Goal: Transaction & Acquisition: Purchase product/service

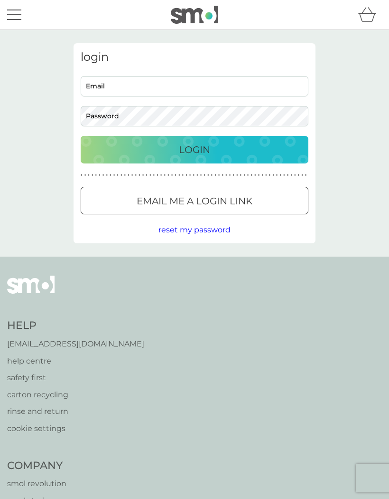
click at [130, 89] on input "Email" at bounding box center [195, 86] width 228 height 20
type input "[PERSON_NAME][EMAIL_ADDRESS][PERSON_NAME][DOMAIN_NAME]"
click at [195, 149] on button "Login" at bounding box center [195, 150] width 228 height 28
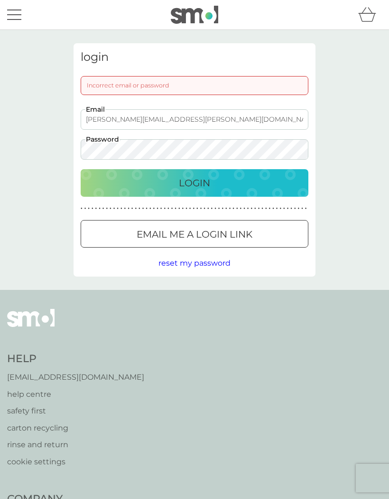
click at [220, 186] on div "Login" at bounding box center [194, 182] width 209 height 15
click at [108, 181] on div "Login" at bounding box center [194, 182] width 209 height 15
click at [111, 85] on div "Incorrect email or password" at bounding box center [195, 85] width 228 height 19
click at [103, 86] on div "Incorrect email or password" at bounding box center [195, 85] width 228 height 19
click at [106, 87] on div "Incorrect email or password" at bounding box center [195, 85] width 228 height 19
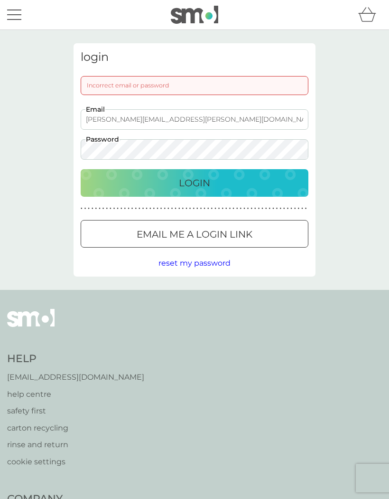
click at [198, 88] on div "Incorrect email or password" at bounding box center [195, 85] width 228 height 19
click at [197, 86] on div "Incorrect email or password" at bounding box center [195, 85] width 228 height 19
click at [163, 88] on div "Incorrect email or password" at bounding box center [195, 85] width 228 height 19
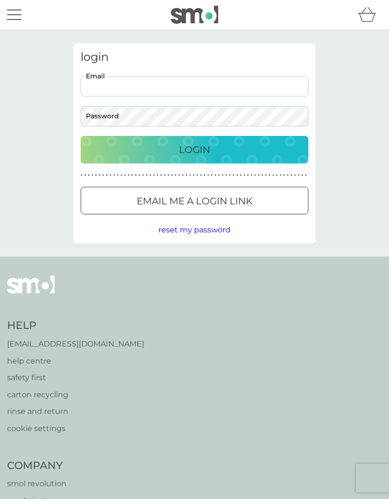
click at [126, 86] on input "Email" at bounding box center [195, 86] width 228 height 20
type input "[PERSON_NAME][EMAIL_ADDRESS][PERSON_NAME][DOMAIN_NAME]"
click at [199, 150] on p "Login" at bounding box center [194, 149] width 31 height 15
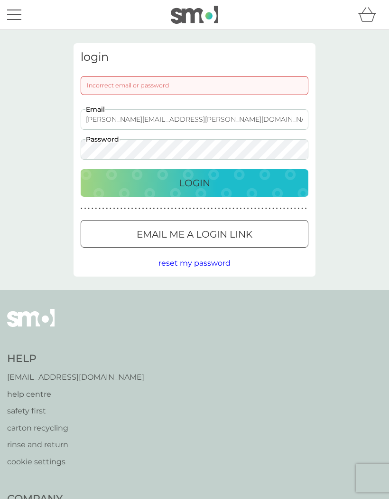
click at [176, 238] on p "Email me a login link" at bounding box center [195, 234] width 116 height 15
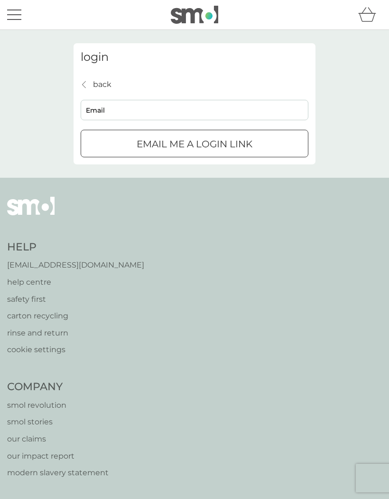
click at [115, 112] on input "Email" at bounding box center [195, 110] width 228 height 20
click at [195, 143] on button "Email me a login link" at bounding box center [195, 144] width 228 height 28
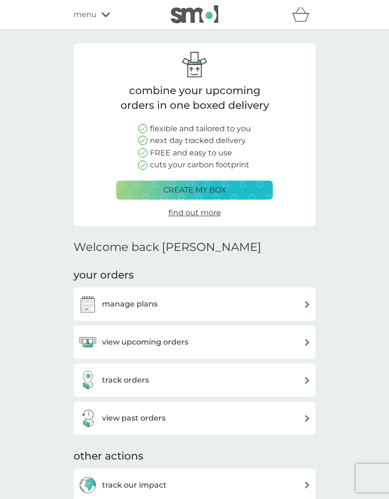
click at [294, 303] on div "manage plans" at bounding box center [194, 303] width 233 height 19
click at [300, 340] on div "view upcoming orders" at bounding box center [194, 341] width 233 height 19
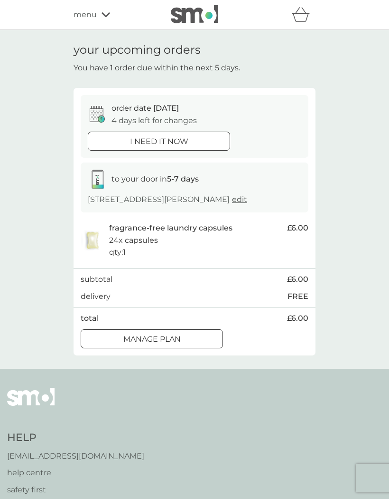
click at [173, 141] on div at bounding box center [159, 141] width 34 height 10
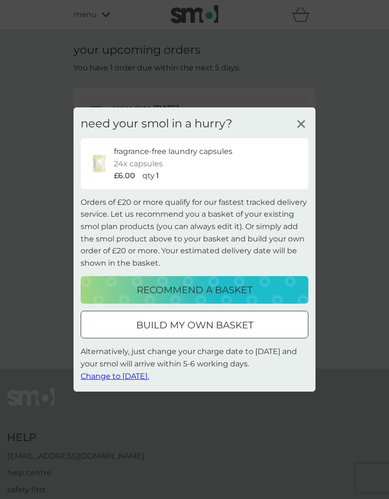
click at [206, 292] on p "recommend a basket" at bounding box center [195, 289] width 116 height 15
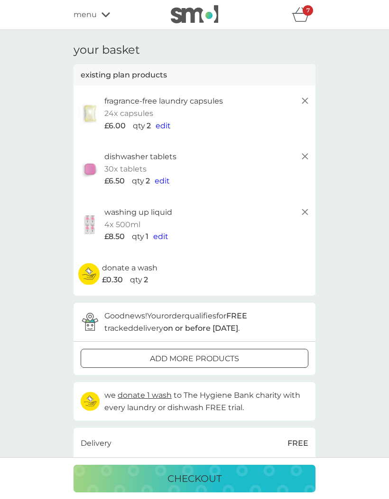
click at [161, 236] on span "edit" at bounding box center [160, 236] width 15 height 9
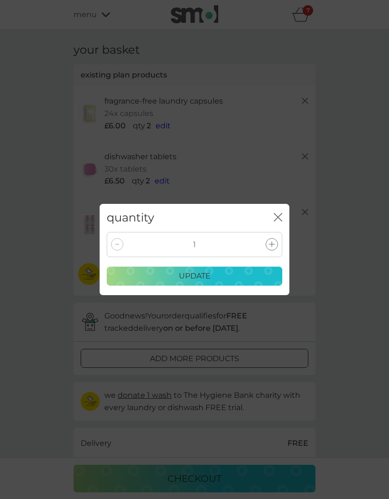
click at [274, 221] on icon "close" at bounding box center [276, 217] width 4 height 8
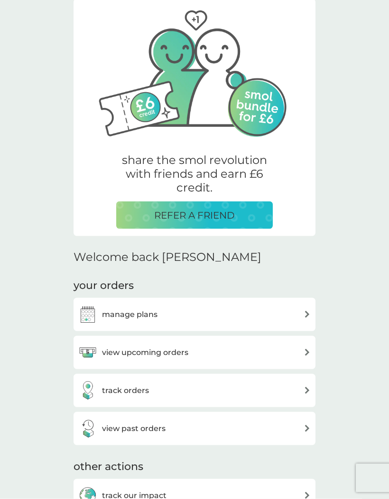
scroll to position [47, 0]
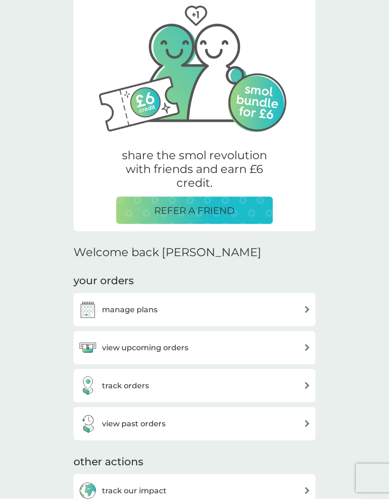
click at [298, 346] on div "view upcoming orders" at bounding box center [194, 347] width 233 height 19
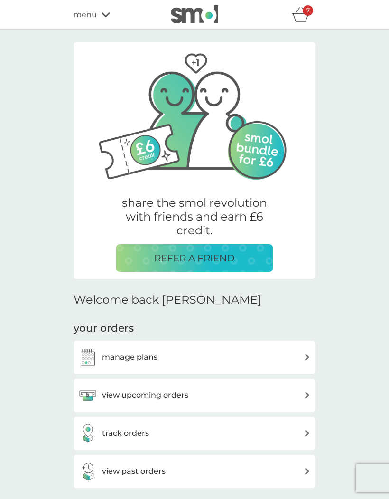
scroll to position [89, 0]
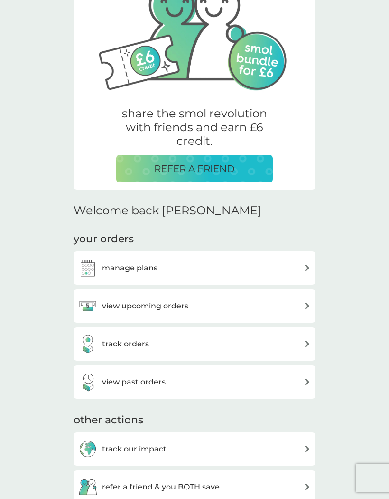
click at [290, 263] on div "manage plans" at bounding box center [194, 267] width 233 height 19
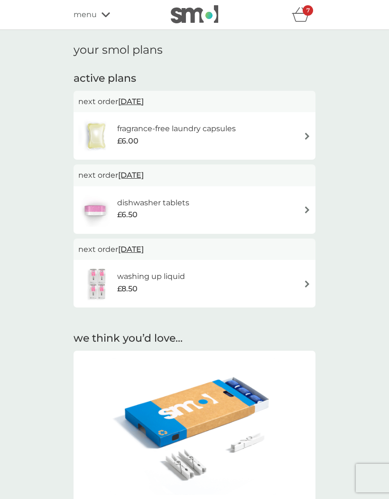
click at [295, 132] on div "fragrance-free laundry capsules £6.00" at bounding box center [194, 135] width 233 height 33
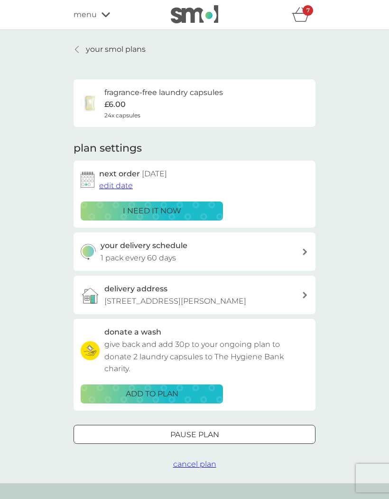
click at [171, 210] on p "i need it now" at bounding box center [152, 211] width 58 height 12
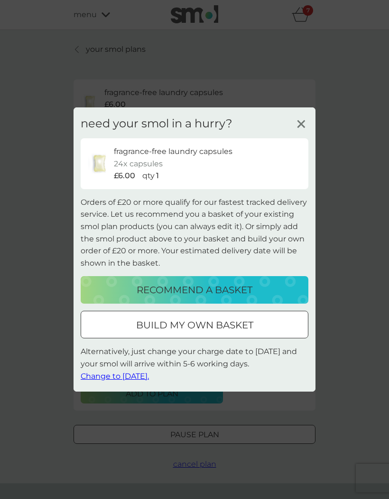
click at [232, 328] on p "build my own basket" at bounding box center [194, 324] width 117 height 15
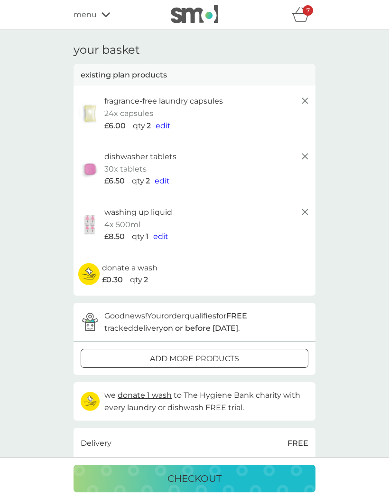
click at [208, 483] on p "checkout" at bounding box center [195, 478] width 54 height 15
click at [302, 155] on icon at bounding box center [305, 156] width 11 height 11
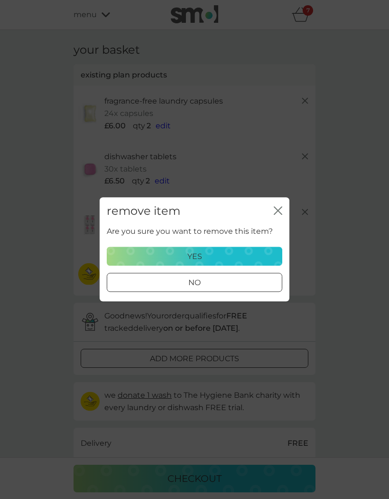
click at [257, 254] on div "yes" at bounding box center [194, 256] width 163 height 12
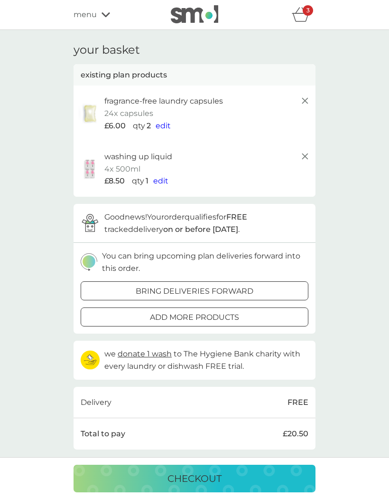
click at [305, 156] on icon at bounding box center [305, 156] width 11 height 11
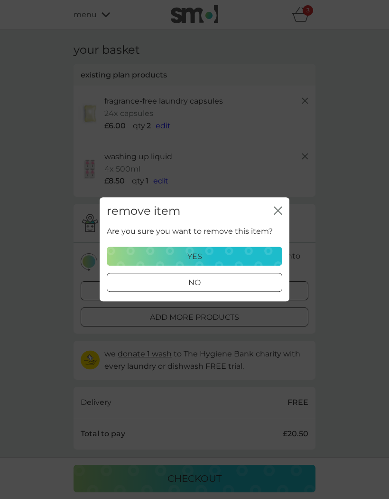
click at [258, 254] on div "yes" at bounding box center [194, 256] width 163 height 12
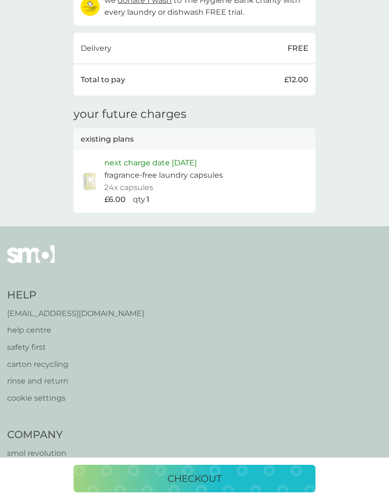
scroll to position [309, 0]
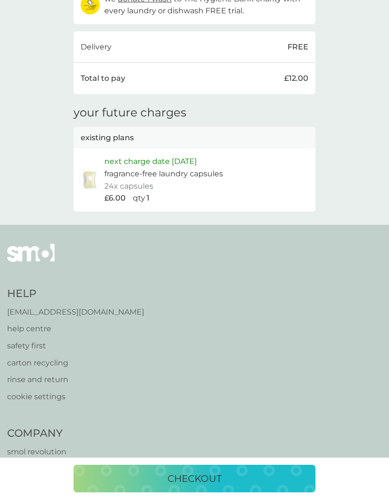
click at [194, 486] on p "checkout" at bounding box center [195, 478] width 54 height 15
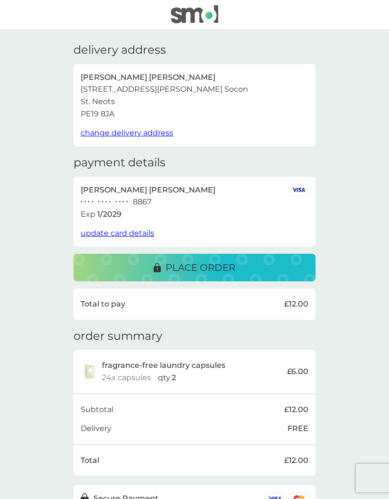
scroll to position [7, 0]
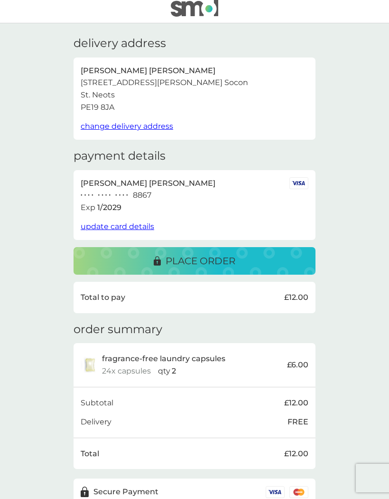
click at [210, 256] on p "place order" at bounding box center [201, 260] width 70 height 15
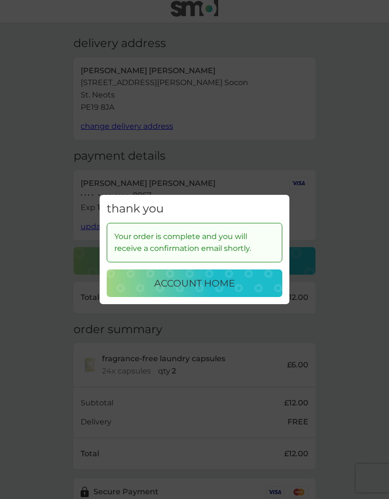
click at [232, 291] on p "account home" at bounding box center [194, 282] width 81 height 15
